Goal: Find contact information: Find contact information

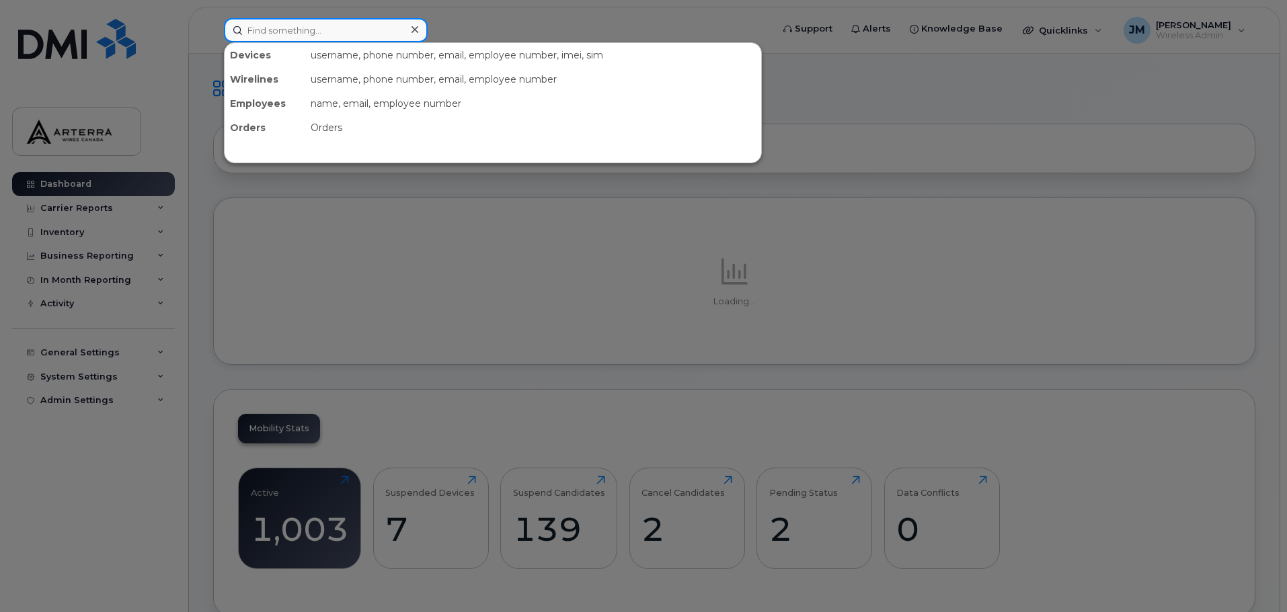
click at [352, 32] on input at bounding box center [326, 30] width 204 height 24
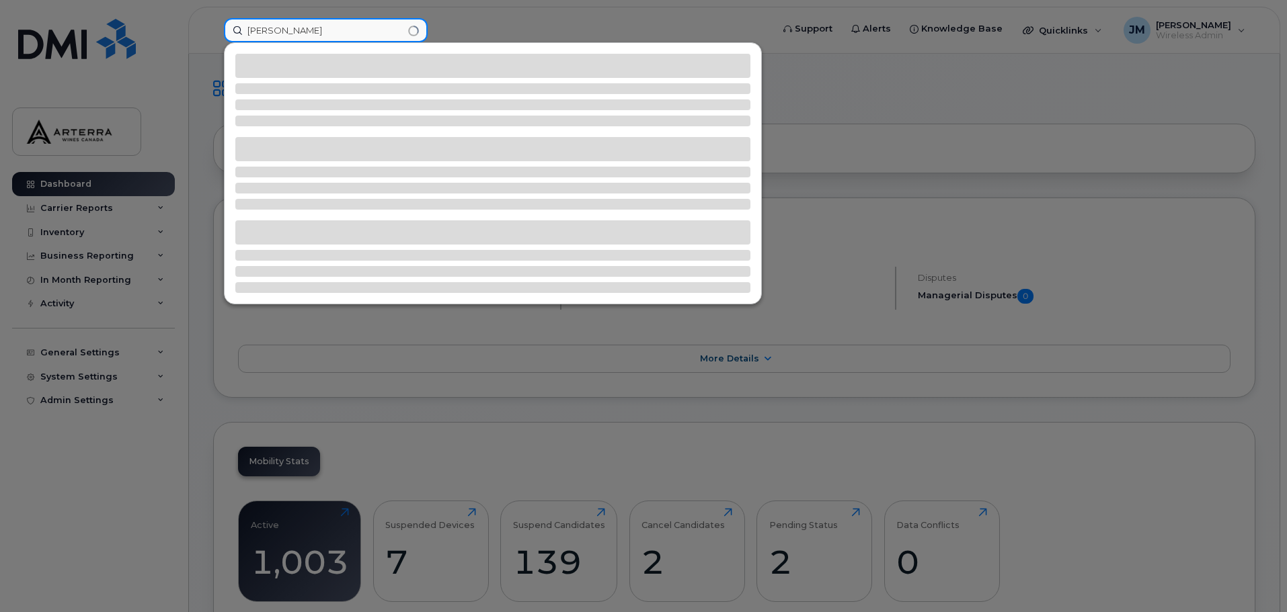
type input "[PERSON_NAME]"
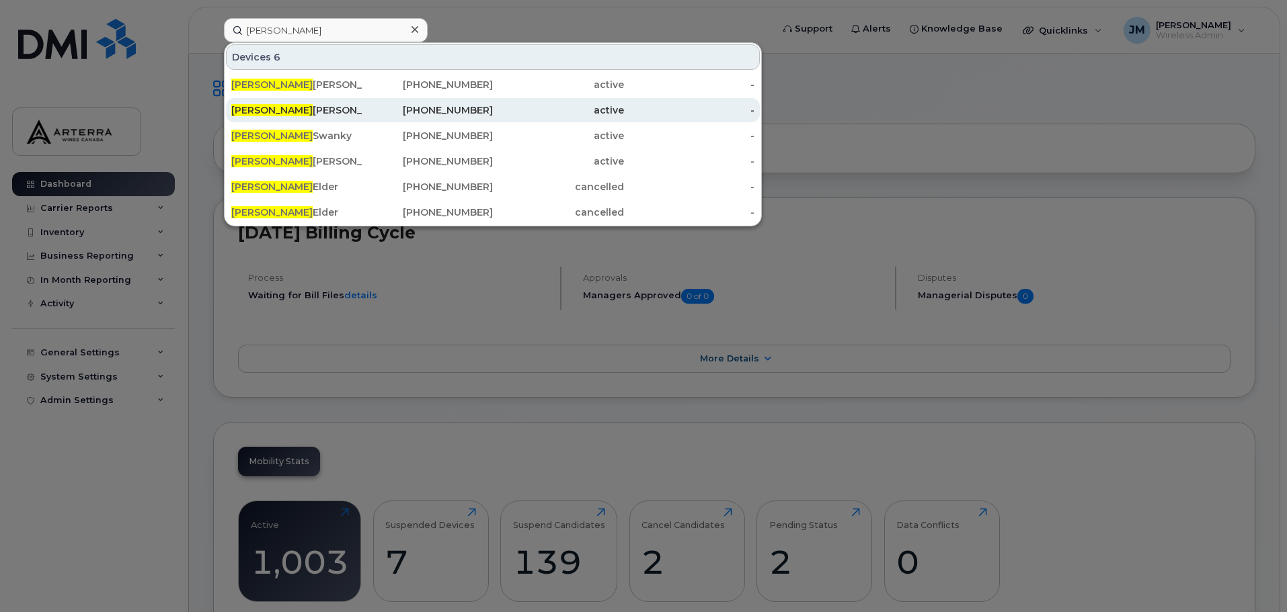
click at [282, 108] on div "[PERSON_NAME]" at bounding box center [296, 110] width 131 height 13
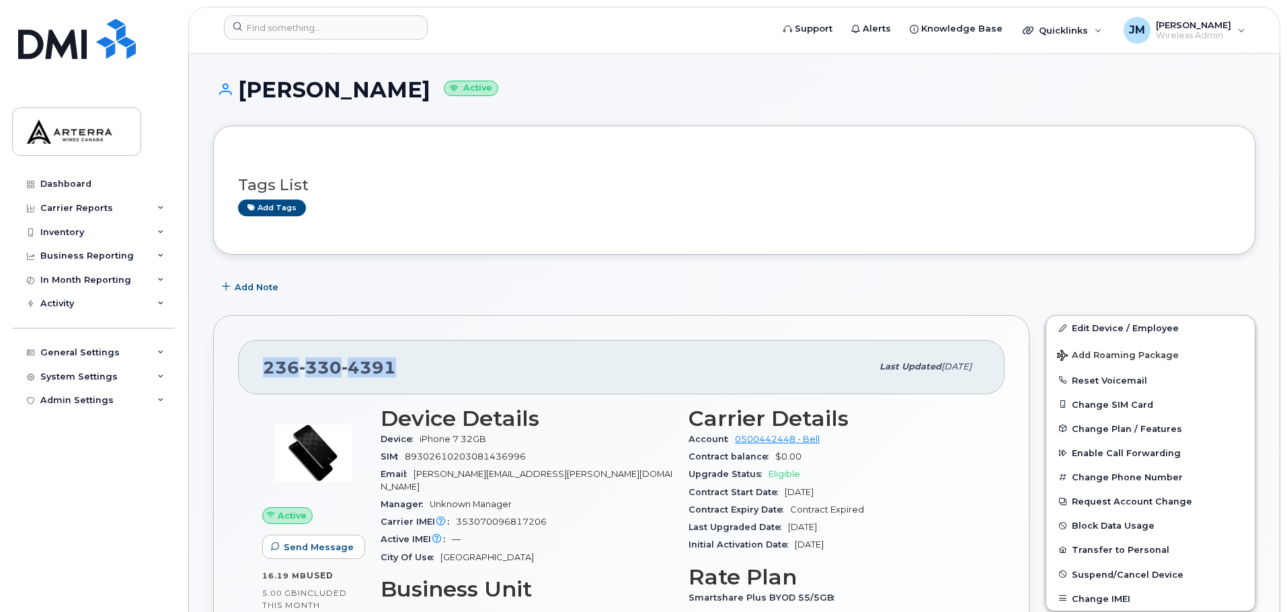
drag, startPoint x: 401, startPoint y: 369, endPoint x: 234, endPoint y: 369, distance: 166.7
click at [234, 369] on div "[PHONE_NUMBER] Last updated [DATE] Active Send Message 16.19 MB  used 5.00 GB  …" at bounding box center [621, 534] width 816 height 439
copy span "[PHONE_NUMBER]"
